Goal: Task Accomplishment & Management: Manage account settings

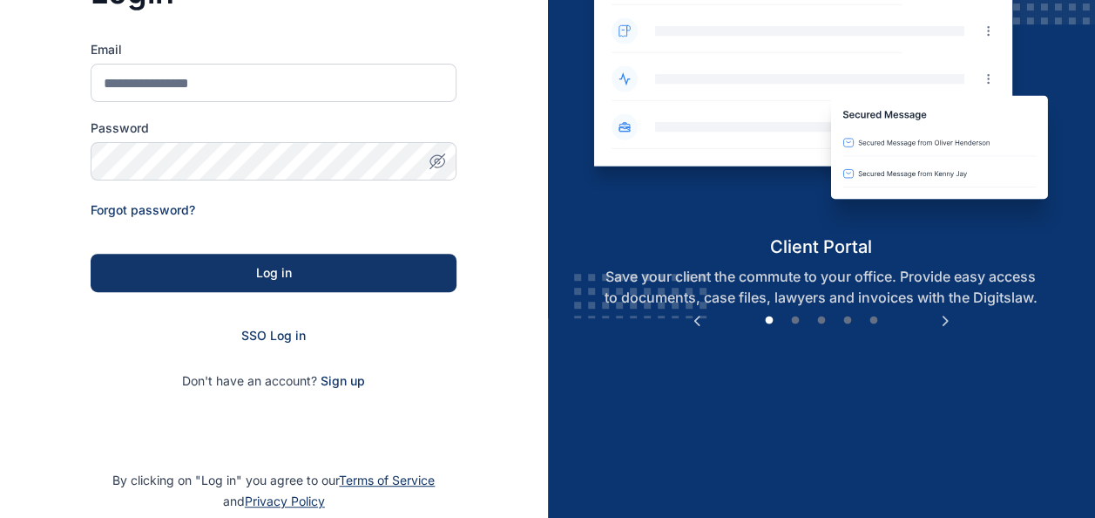
scroll to position [200, 0]
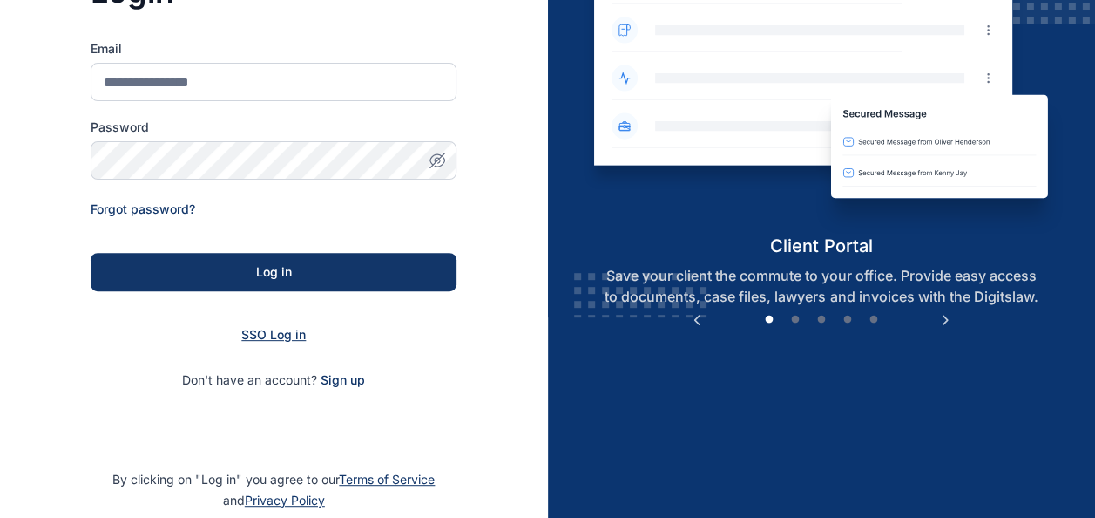
click at [275, 337] on span "SSO Log in" at bounding box center [273, 334] width 64 height 15
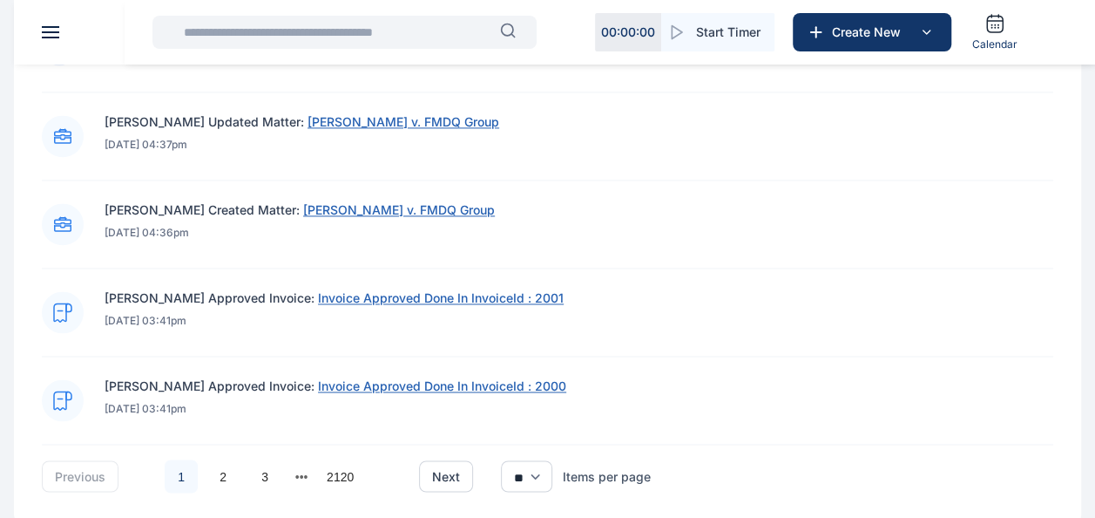
scroll to position [1220, 0]
click at [475, 23] on input "text" at bounding box center [336, 32] width 327 height 35
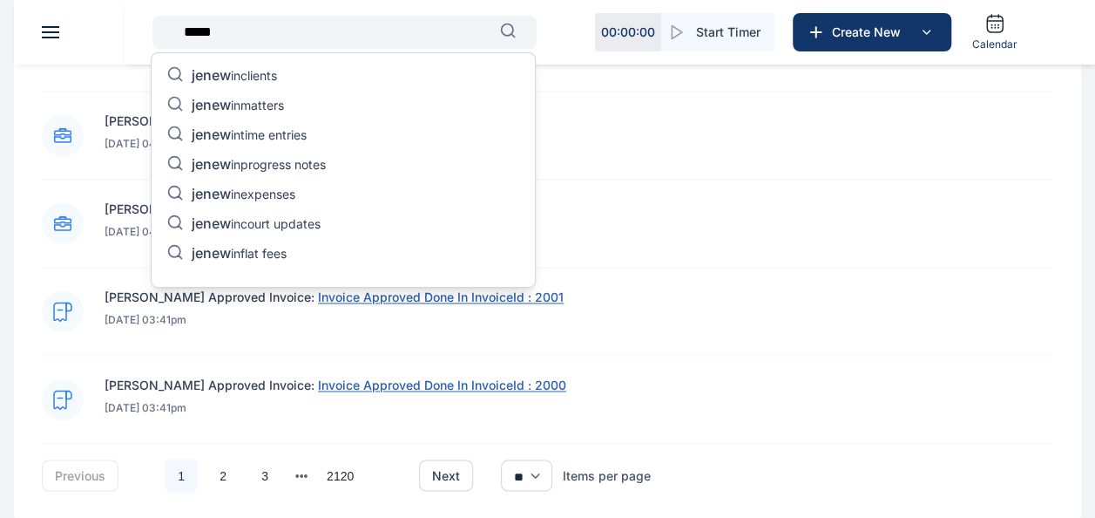
type input "*****"
click at [272, 98] on p "jenew in matters" at bounding box center [238, 106] width 92 height 21
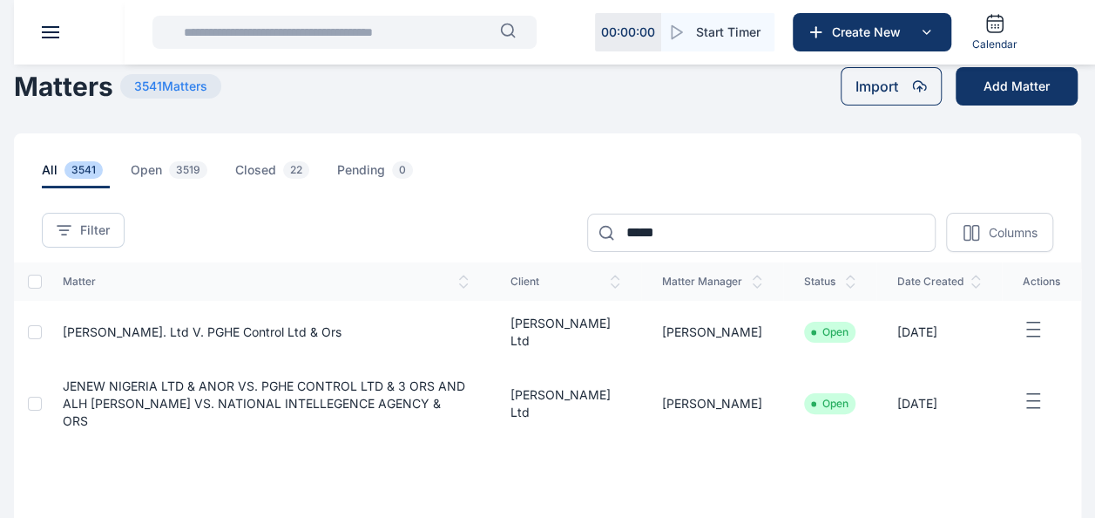
click at [112, 329] on span "[PERSON_NAME]. Ltd v. PGHE Control Ltd & Ors" at bounding box center [202, 331] width 279 height 15
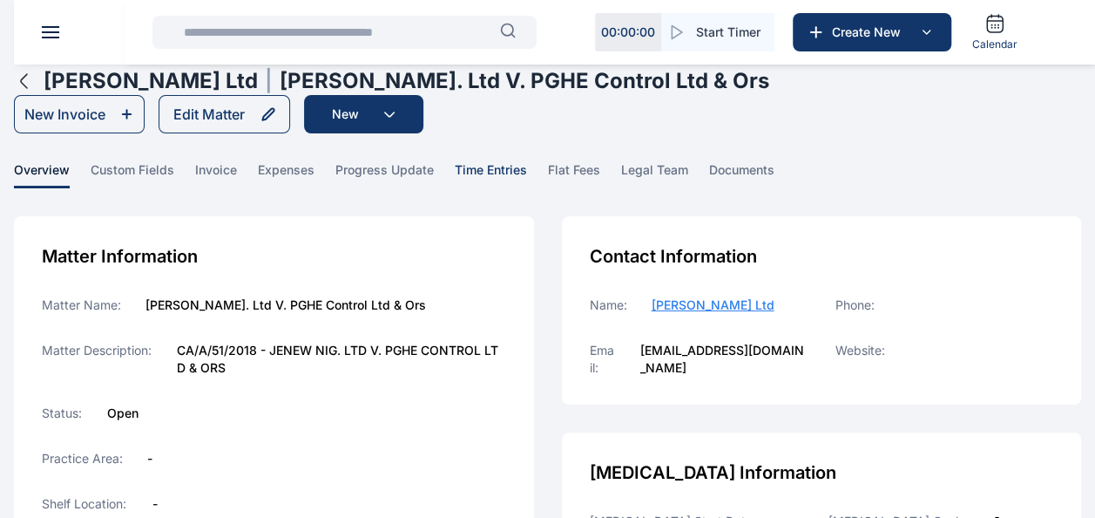
click at [498, 162] on span "time entries" at bounding box center [491, 174] width 72 height 27
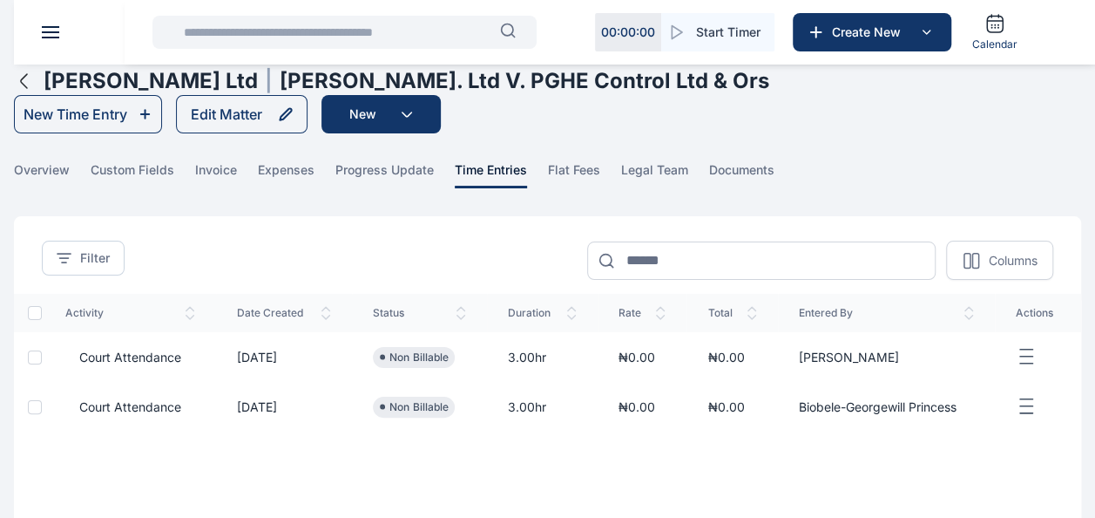
click at [1026, 354] on icon "button" at bounding box center [1026, 357] width 21 height 22
click at [995, 376] on span "Edit" at bounding box center [994, 376] width 22 height 17
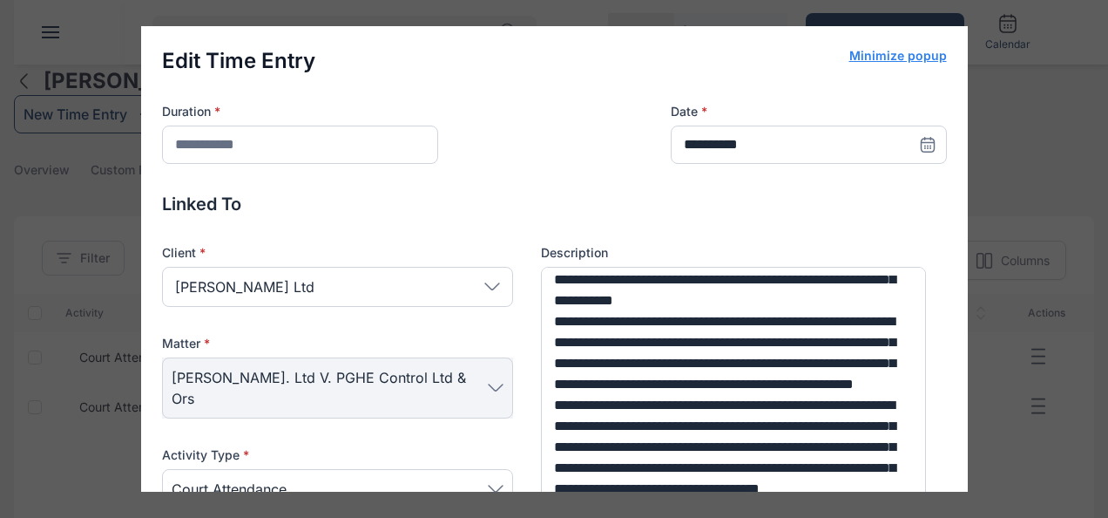
scroll to position [295, 0]
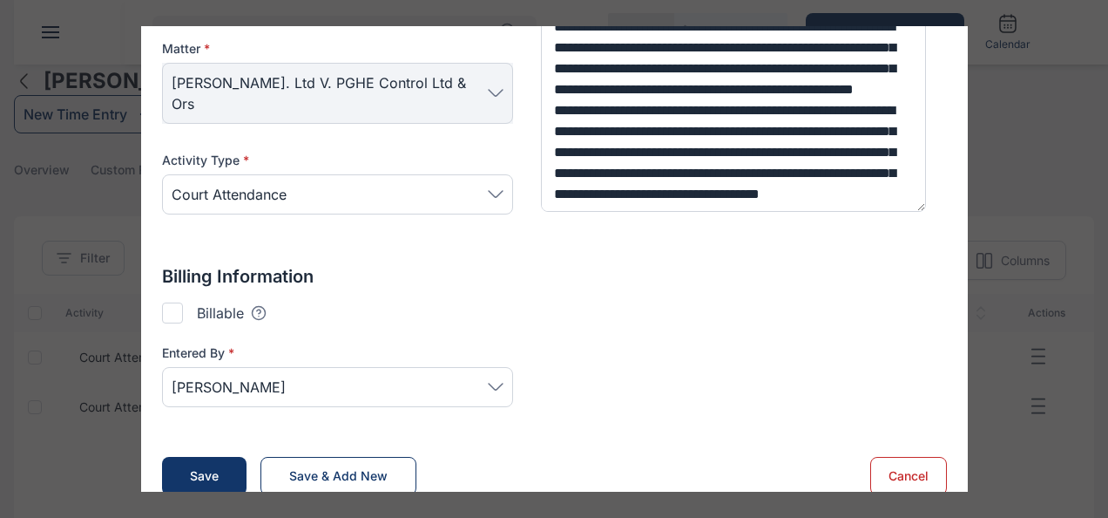
click at [174, 302] on div at bounding box center [172, 312] width 21 height 21
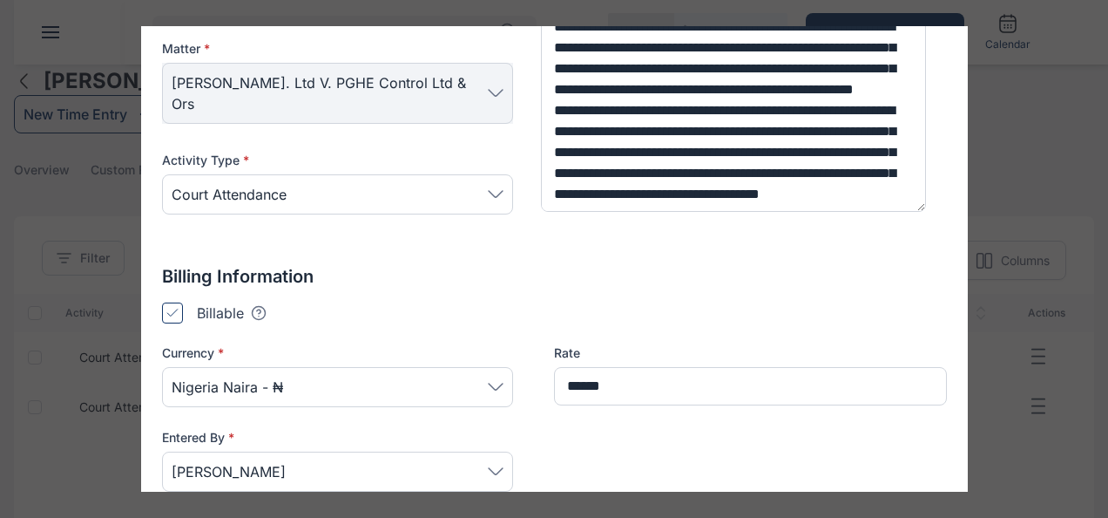
scroll to position [411, 0]
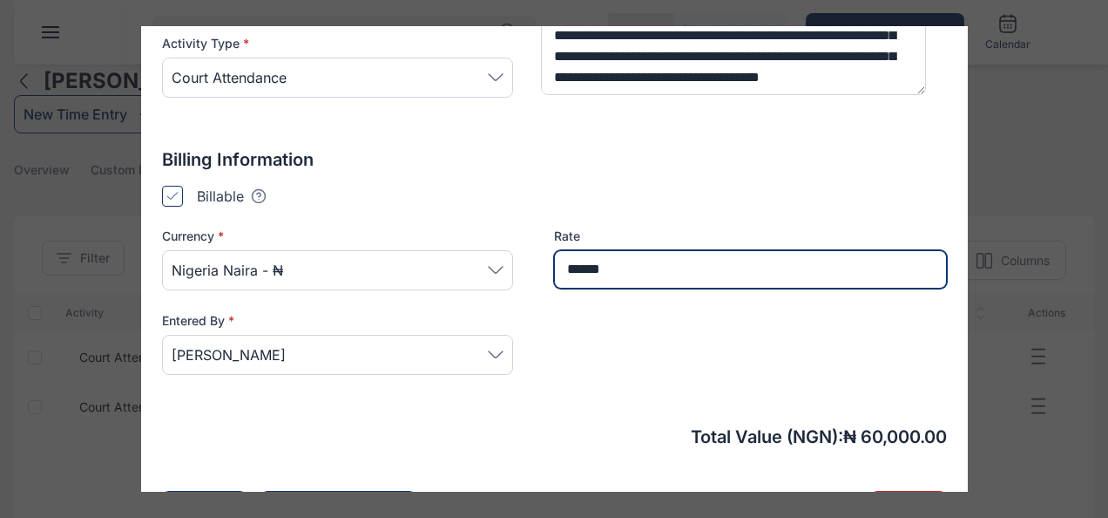
click at [626, 250] on input "******" at bounding box center [750, 269] width 393 height 38
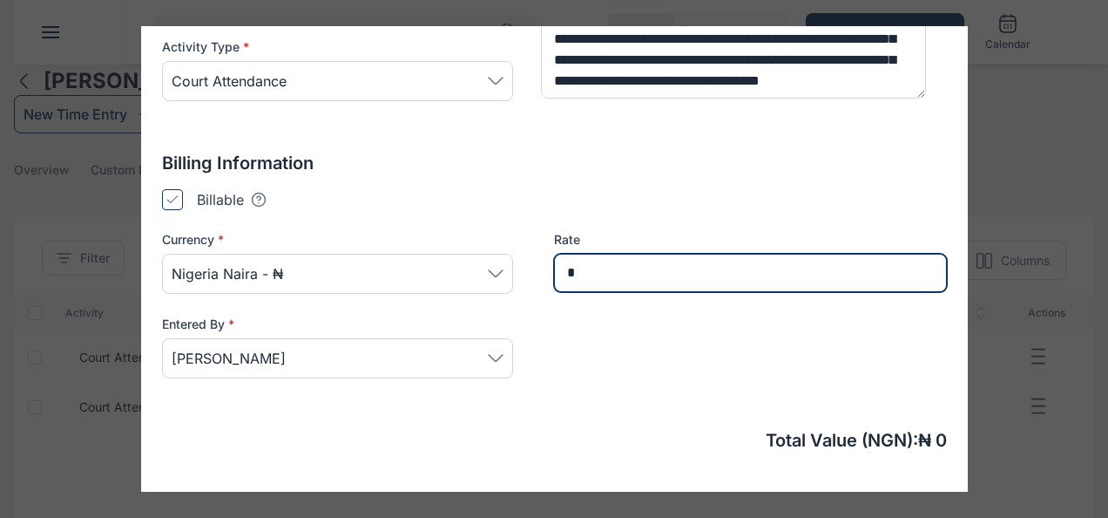
scroll to position [445, 0]
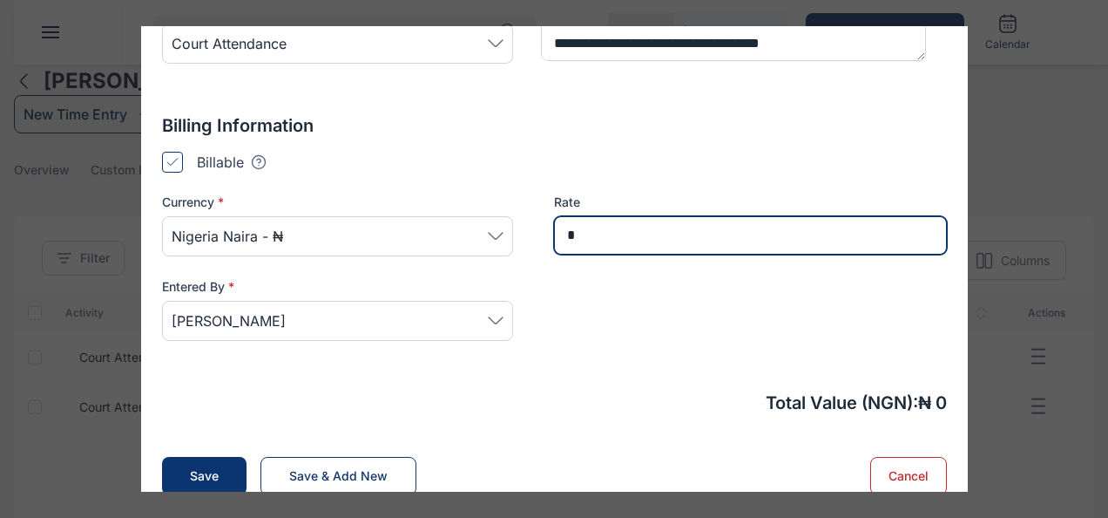
type input "*"
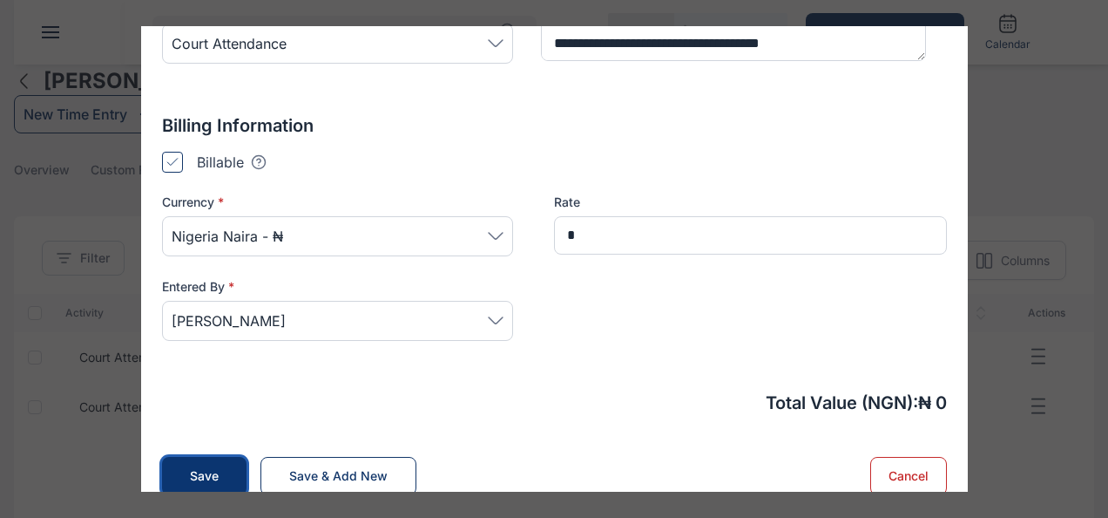
click at [211, 457] on button "Save" at bounding box center [204, 476] width 85 height 38
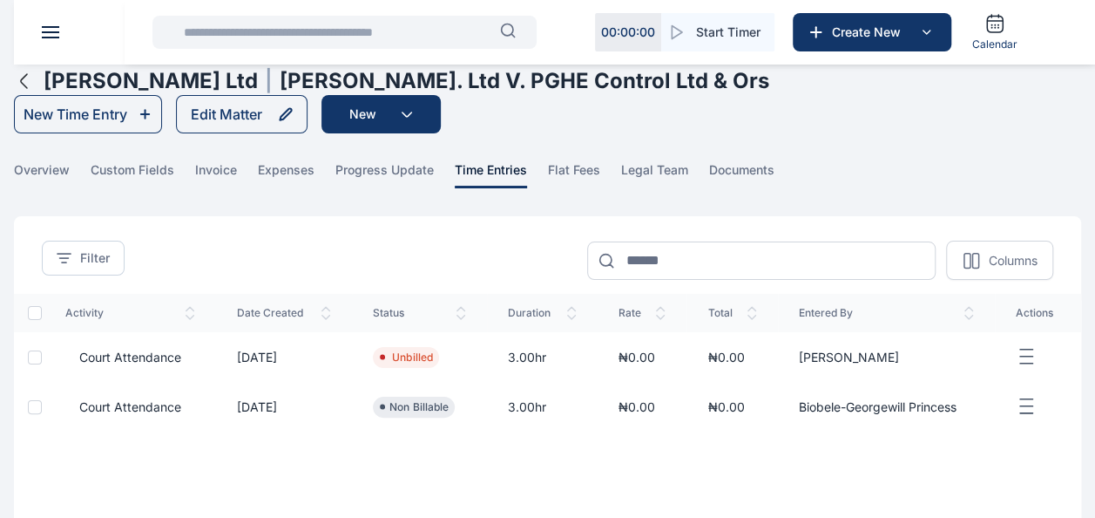
click at [1022, 408] on icon "button" at bounding box center [1026, 407] width 21 height 22
click at [988, 421] on span "Edit" at bounding box center [994, 425] width 22 height 17
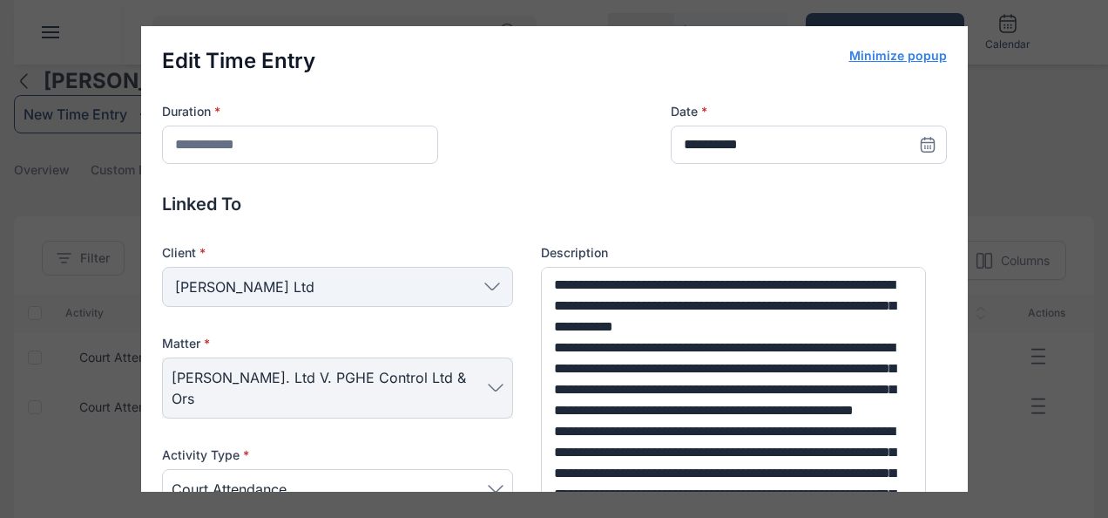
scroll to position [295, 0]
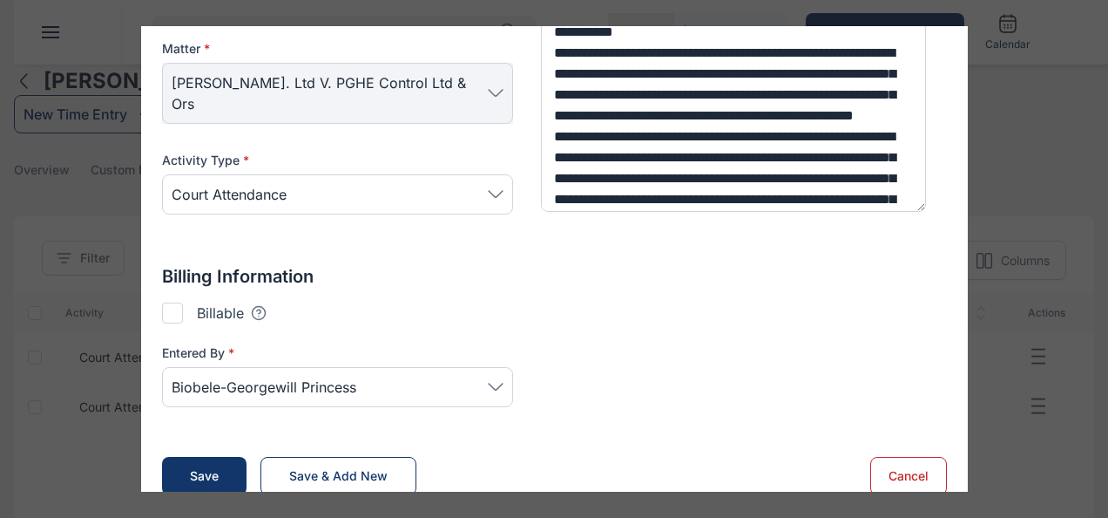
click at [173, 302] on div at bounding box center [172, 312] width 21 height 21
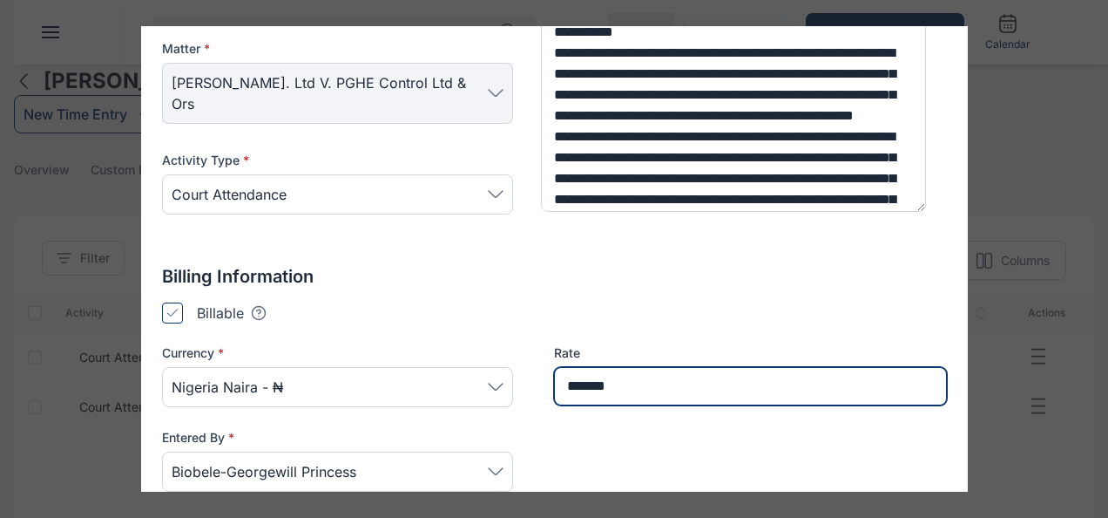
click at [615, 367] on input "*******" at bounding box center [750, 386] width 393 height 38
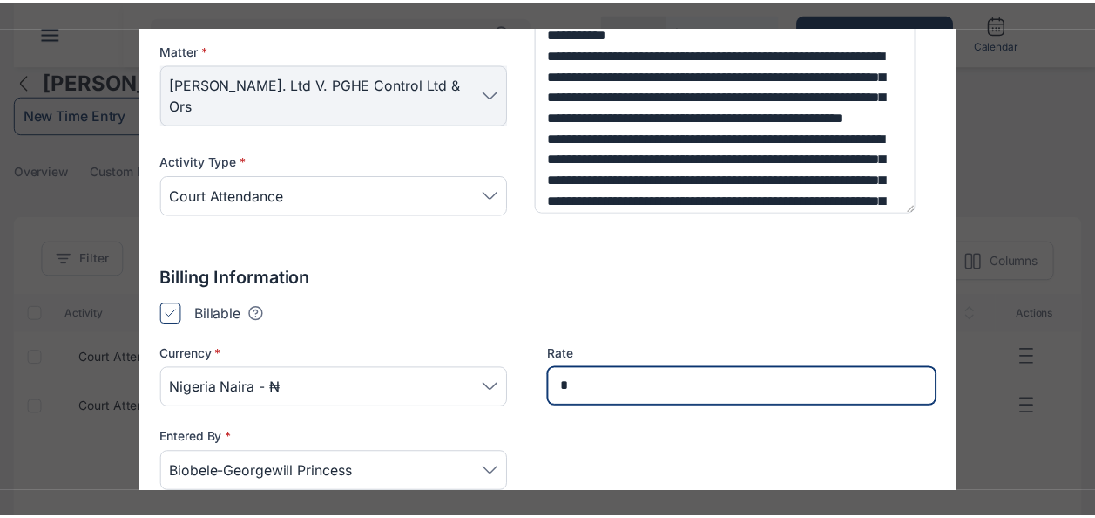
scroll to position [445, 0]
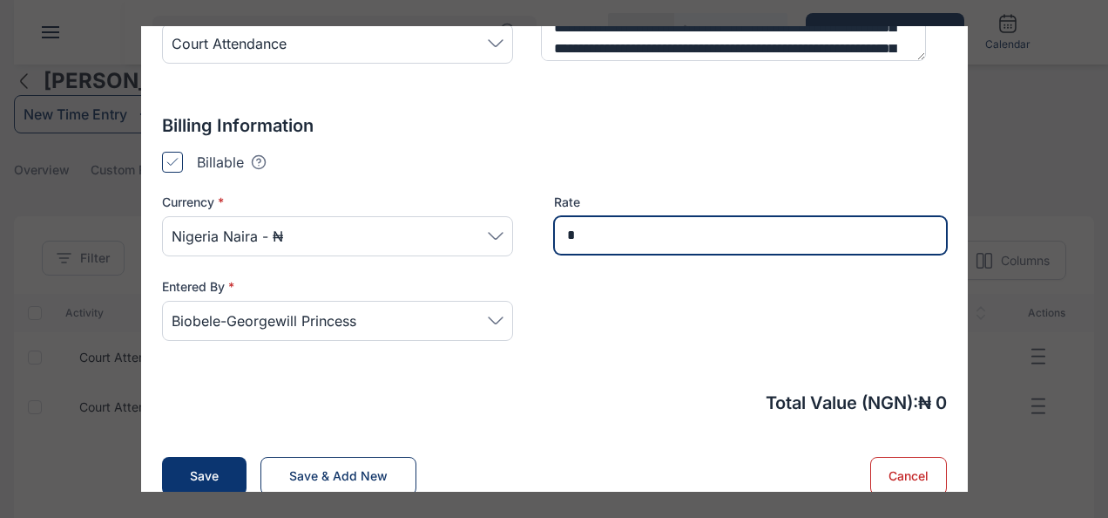
type input "*"
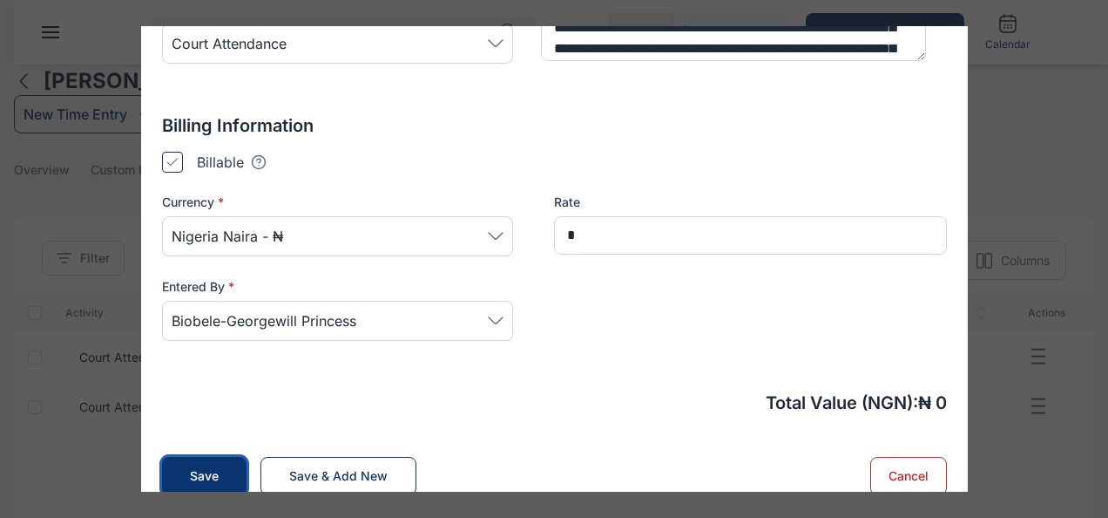
click at [190, 467] on div "Save" at bounding box center [204, 475] width 29 height 17
